Goal: Find specific page/section: Find specific page/section

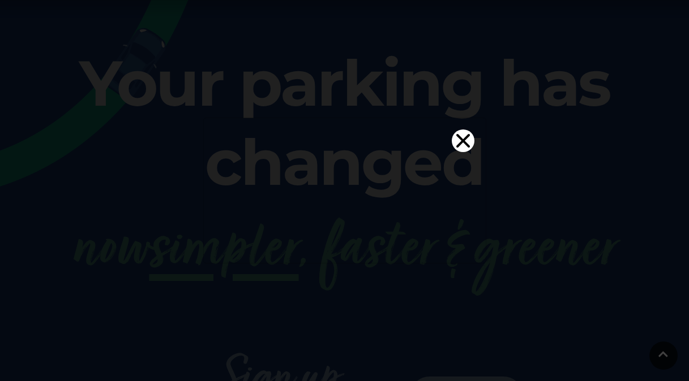
click at [452, 118] on video "Your browser does not support the video tag." at bounding box center [345, 188] width 282 height 141
click at [456, 118] on video "Your browser does not support the video tag." at bounding box center [345, 188] width 282 height 141
click at [458, 134] on icon "Close" at bounding box center [463, 141] width 14 height 14
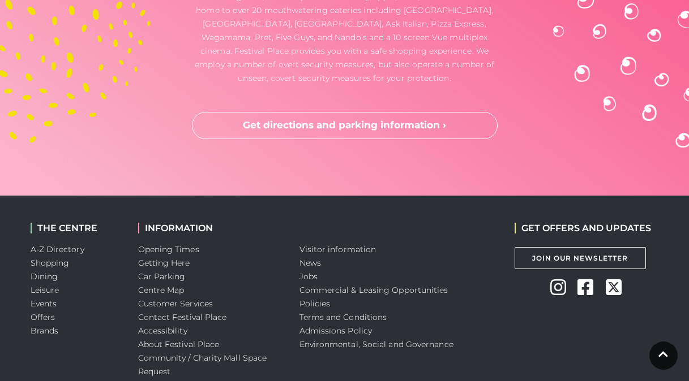
scroll to position [3108, 0]
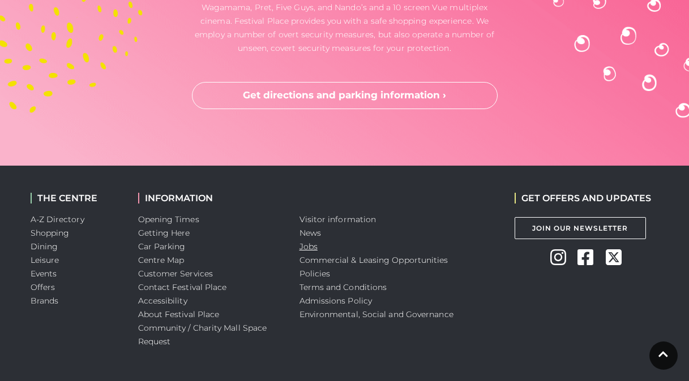
click at [306, 242] on link "Jobs" at bounding box center [308, 247] width 18 height 10
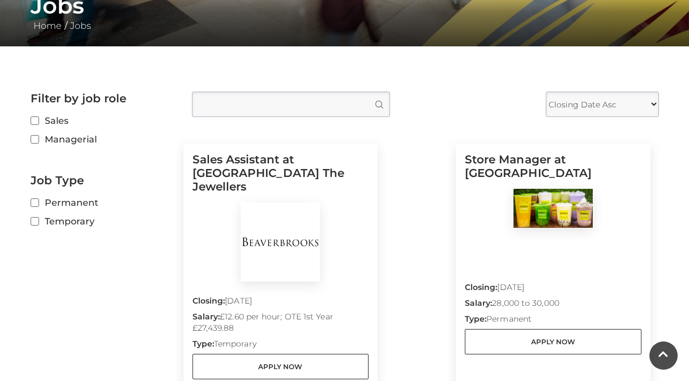
scroll to position [234, 0]
